Goal: Check status: Check status

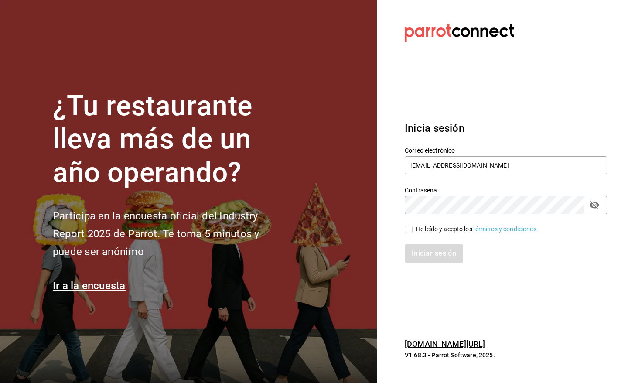
click at [409, 230] on input "He leído y acepto los Términos y condiciones." at bounding box center [409, 230] width 8 height 8
checkbox input "true"
click at [426, 254] on button "Iniciar sesión" at bounding box center [434, 253] width 59 height 18
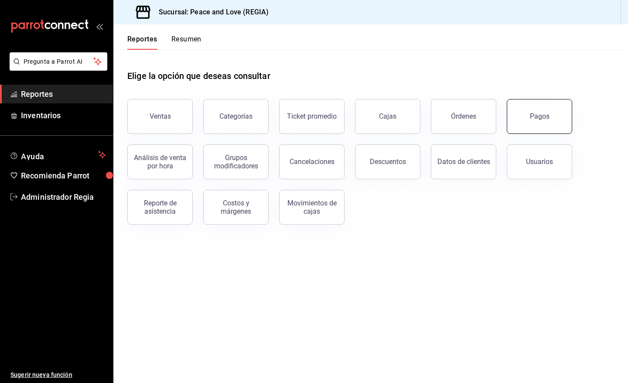
click at [537, 113] on div "Pagos" at bounding box center [540, 116] width 20 height 8
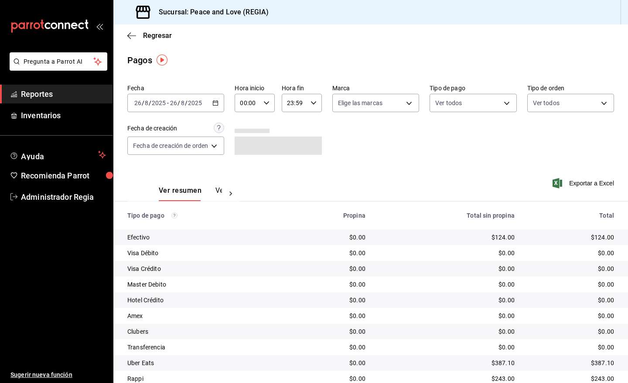
click at [222, 106] on div "[DATE] [DATE] - [DATE] [DATE]" at bounding box center [175, 103] width 97 height 18
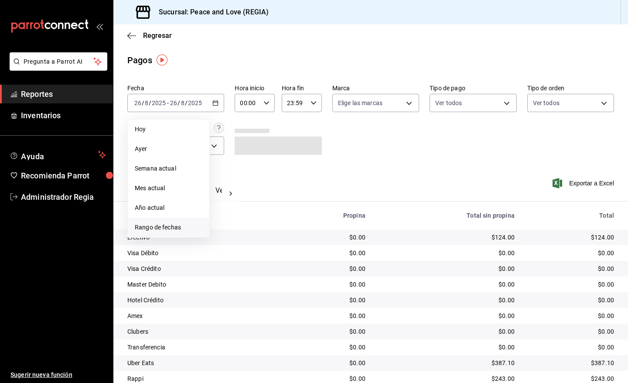
click at [160, 226] on span "Rango de fechas" at bounding box center [169, 227] width 68 height 9
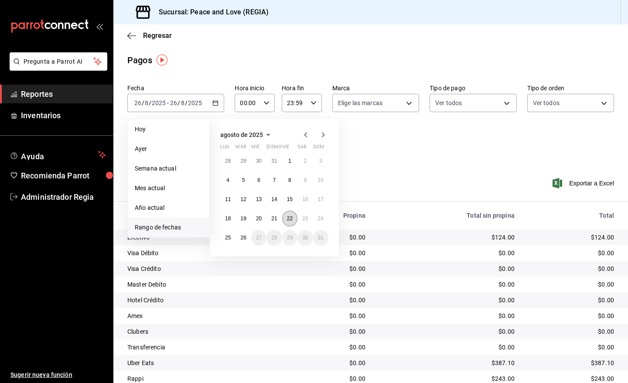
click at [292, 219] on abbr "22" at bounding box center [290, 219] width 6 height 6
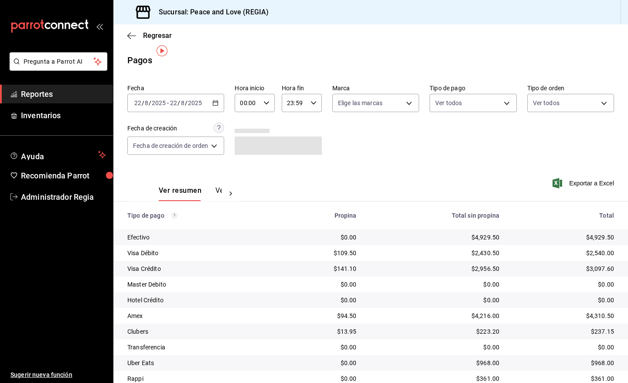
scroll to position [33, 0]
